Goal: Ask a question

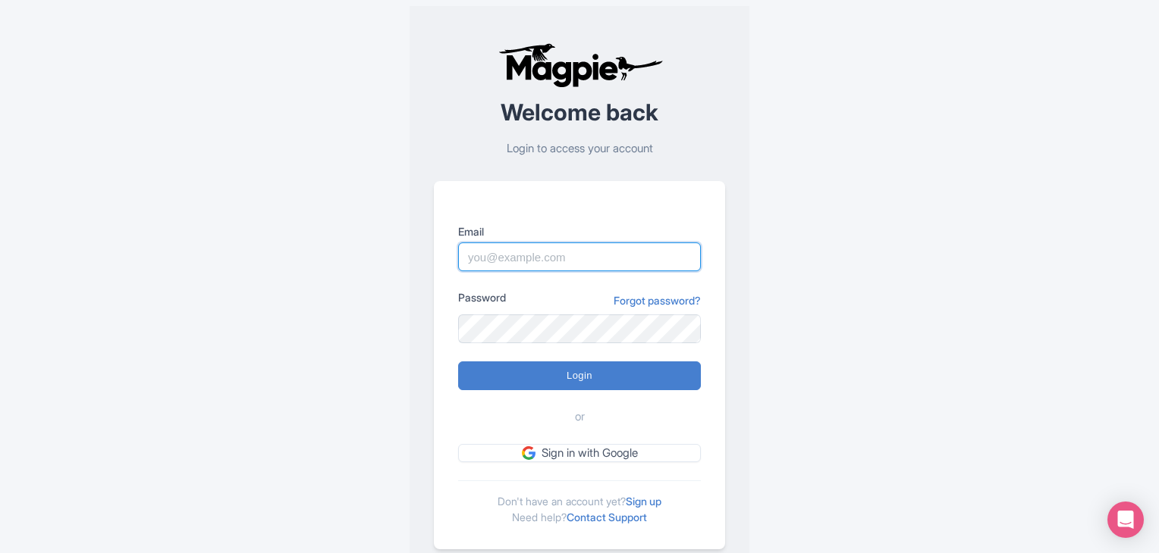
type input "[EMAIL_ADDRESS][DOMAIN_NAME]"
click at [593, 385] on input "Login" at bounding box center [579, 376] width 243 height 29
type input "Logging in..."
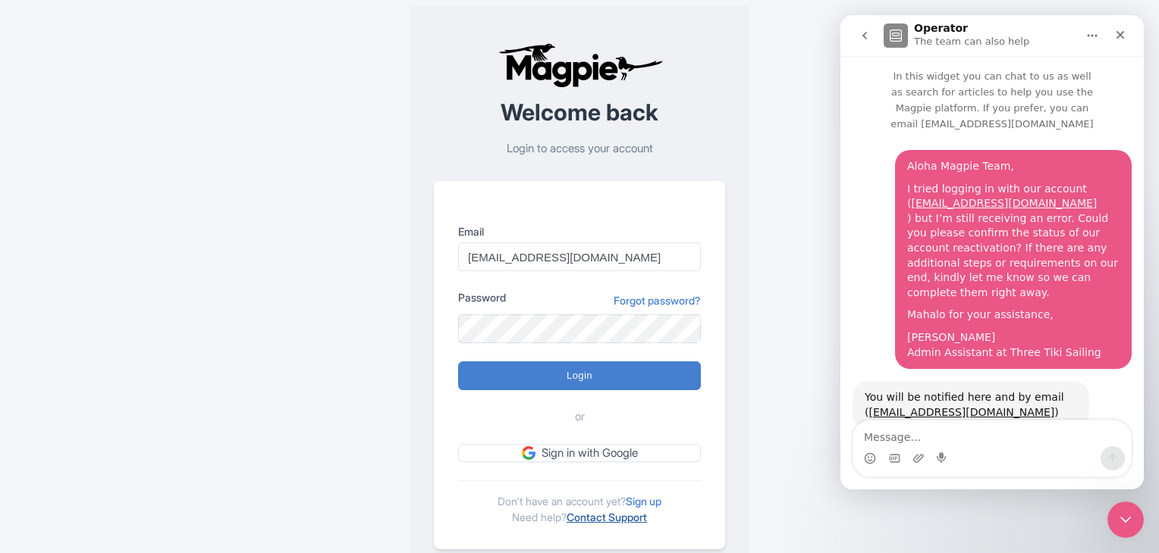
scroll to position [9, 0]
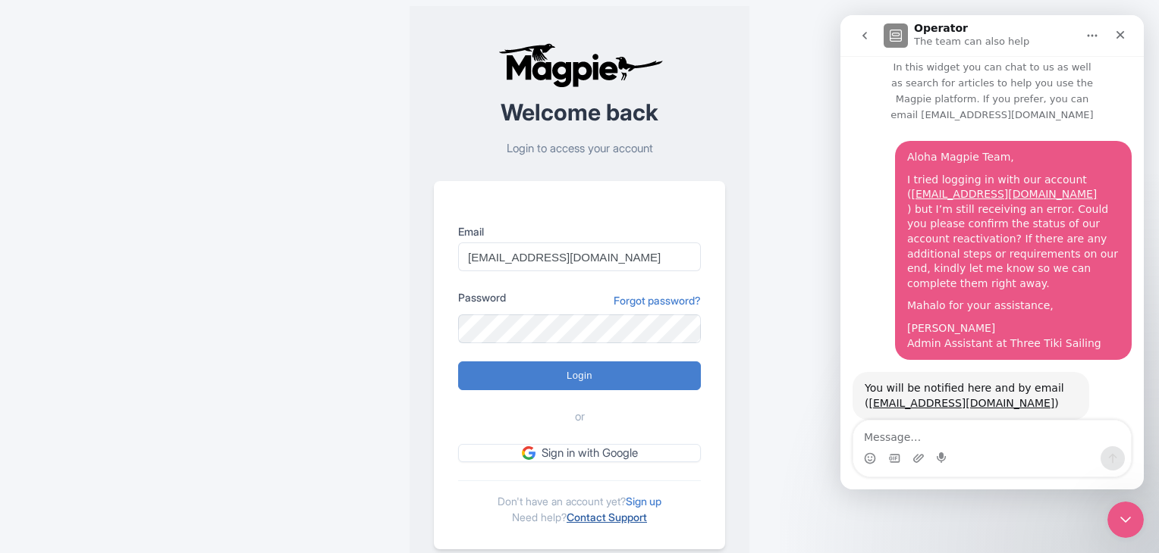
click at [602, 516] on link "Contact Support" at bounding box center [606, 517] width 80 height 13
click at [1116, 34] on icon "Close" at bounding box center [1120, 35] width 12 height 12
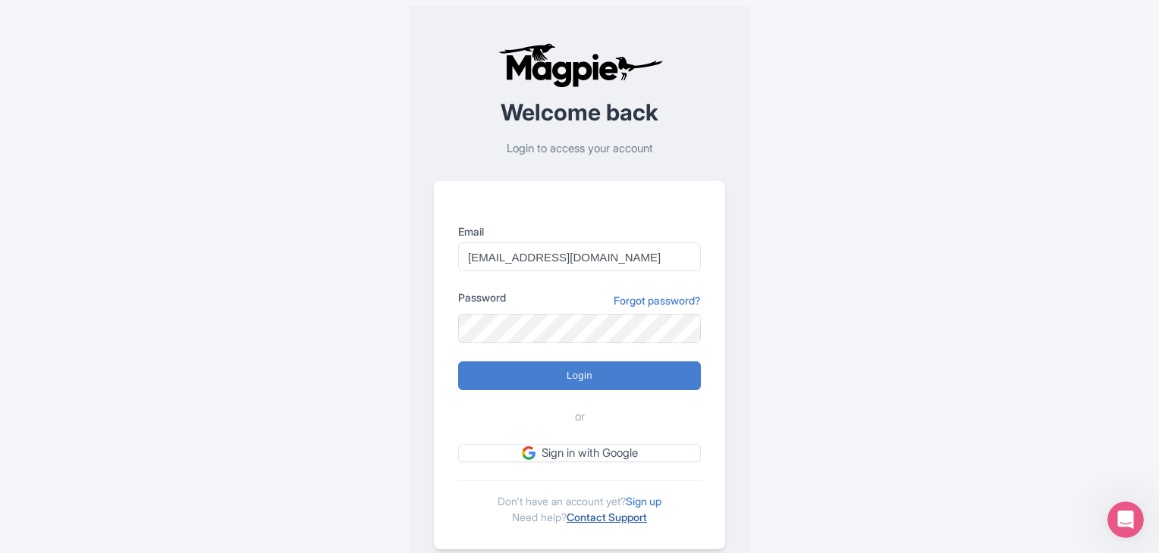
click at [622, 516] on link "Contact Support" at bounding box center [606, 517] width 80 height 13
click at [1127, 513] on icon "Open Intercom Messenger" at bounding box center [1123, 518] width 25 height 25
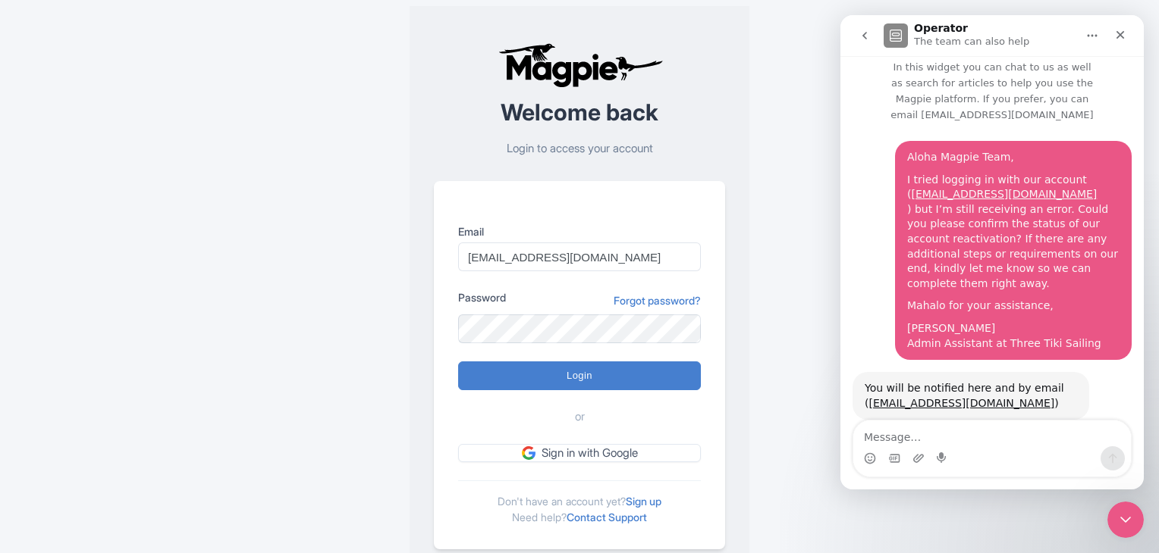
click at [1087, 37] on icon "Home" at bounding box center [1092, 36] width 12 height 12
click at [1087, 36] on icon "Home" at bounding box center [1092, 36] width 10 height 2
click at [901, 438] on textarea "Message…" at bounding box center [991, 434] width 277 height 26
click at [858, 33] on icon "go back" at bounding box center [864, 36] width 12 height 12
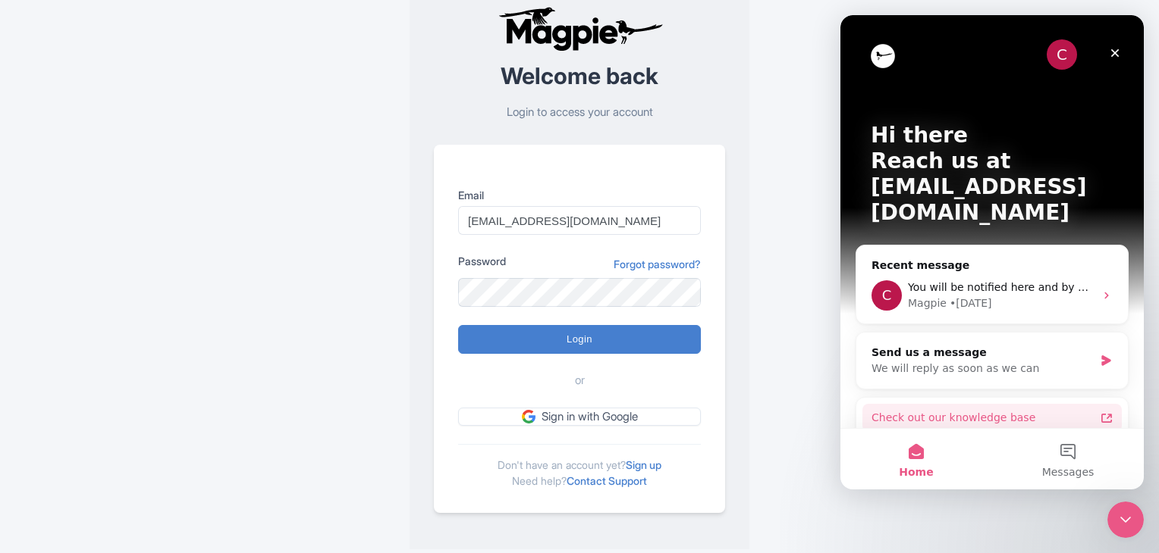
scroll to position [38, 0]
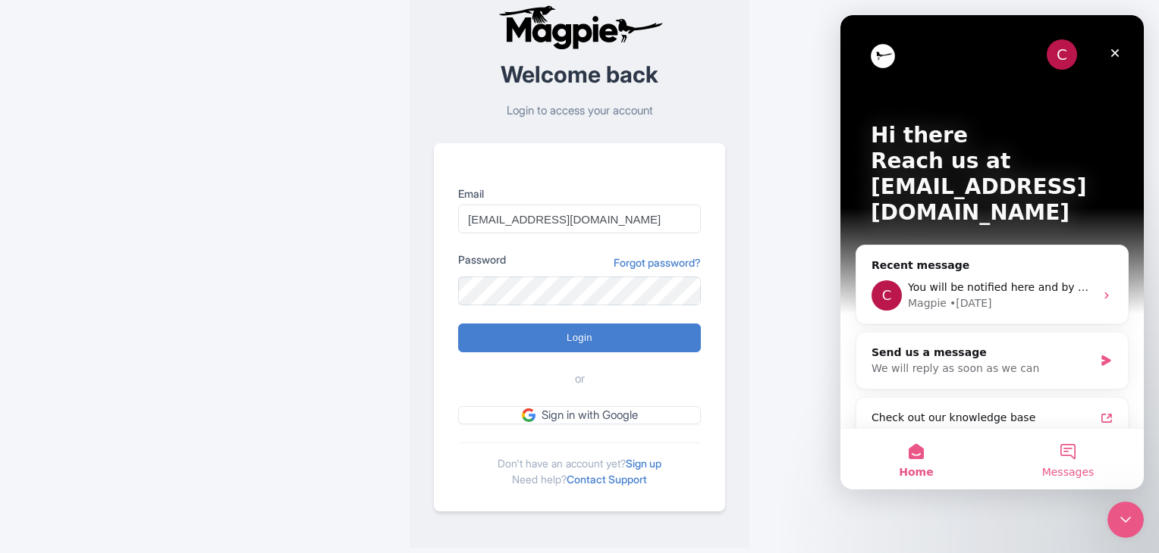
click at [1076, 456] on button "Messages" at bounding box center [1068, 459] width 152 height 61
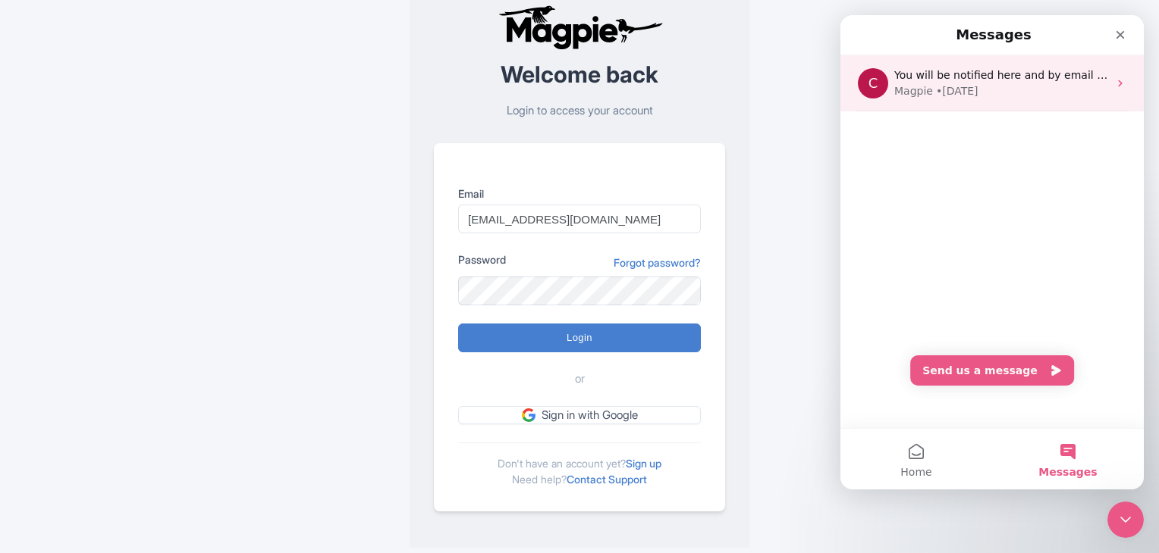
click at [955, 85] on div "• 2d ago" at bounding box center [957, 91] width 42 height 16
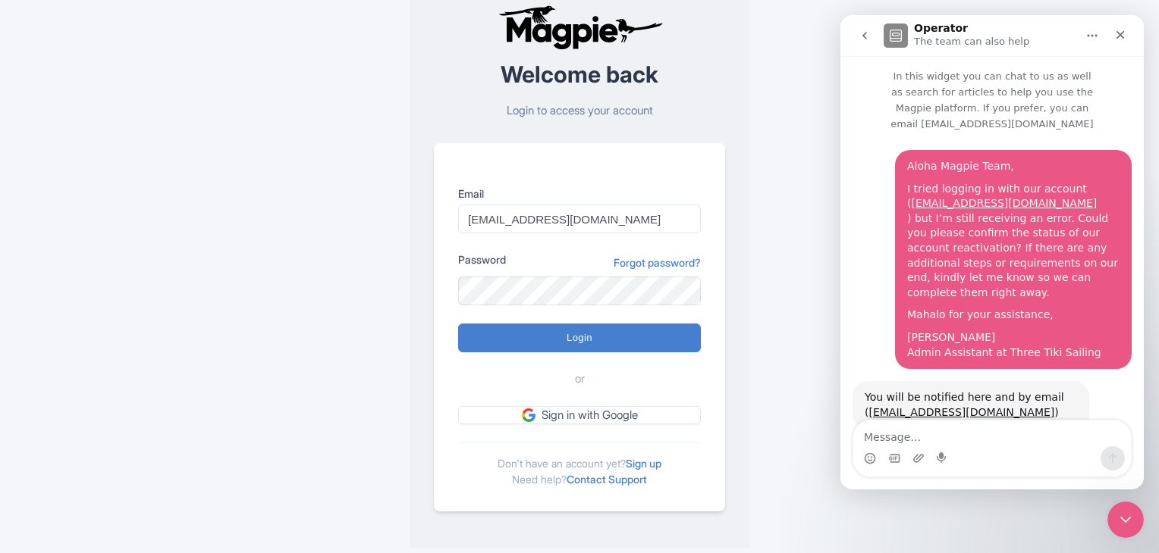
scroll to position [9, 0]
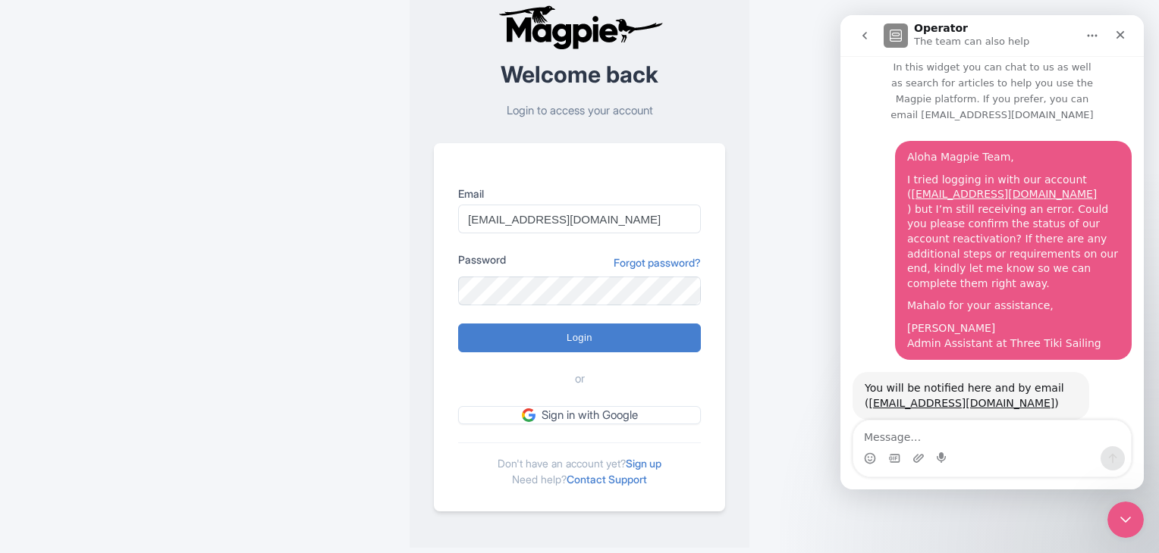
drag, startPoint x: 955, startPoint y: 85, endPoint x: 1055, endPoint y: 286, distance: 224.5
click at [1055, 286] on div "Aloha Magpie Team, I tried logging in with our account ( admin@threetikisailing…" at bounding box center [1013, 250] width 212 height 201
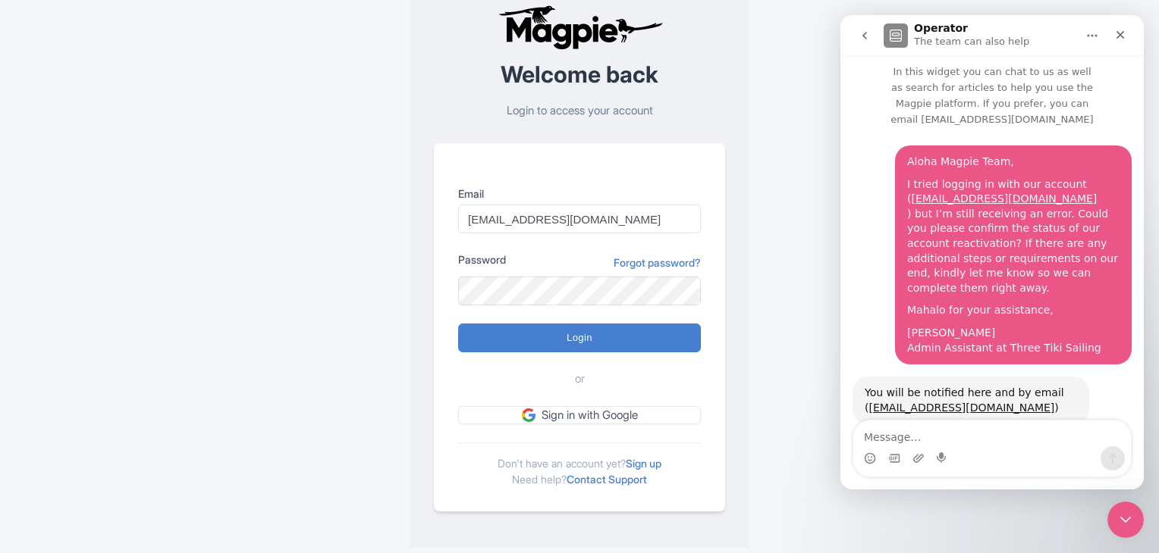
scroll to position [0, 0]
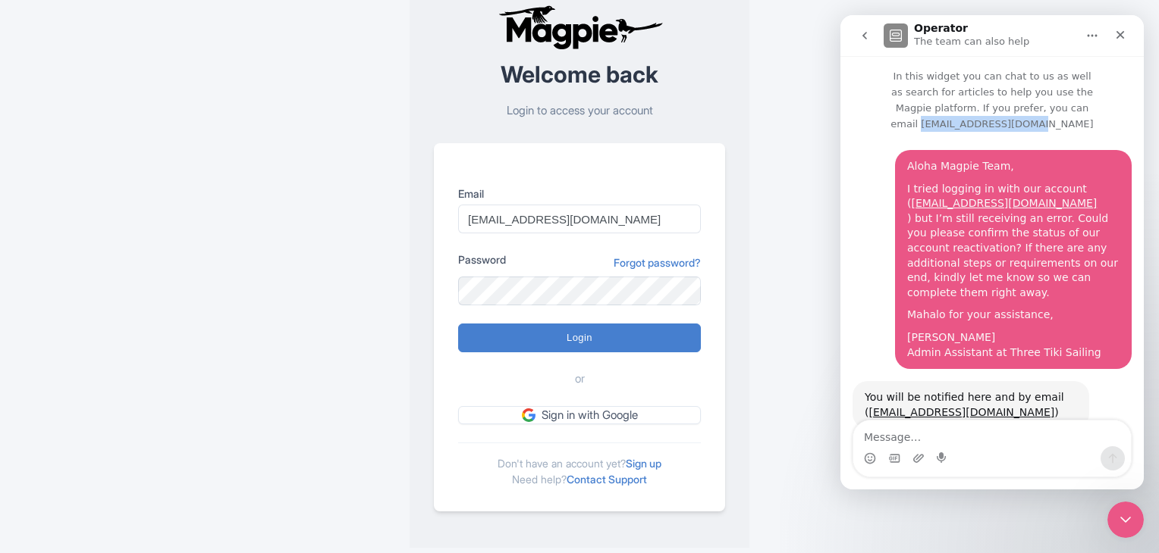
drag, startPoint x: 993, startPoint y: 108, endPoint x: 1095, endPoint y: 113, distance: 101.7
click at [1095, 113] on p "In this widget you can chat to us as well as search for articles to help you us…" at bounding box center [991, 94] width 303 height 76
copy p "support@magpie.travel"
click at [860, 132] on div "Aloha Magpie Team, I tried logging in with our account ( admin@threetikisailing…" at bounding box center [991, 297] width 303 height 331
